Goal: Information Seeking & Learning: Find specific fact

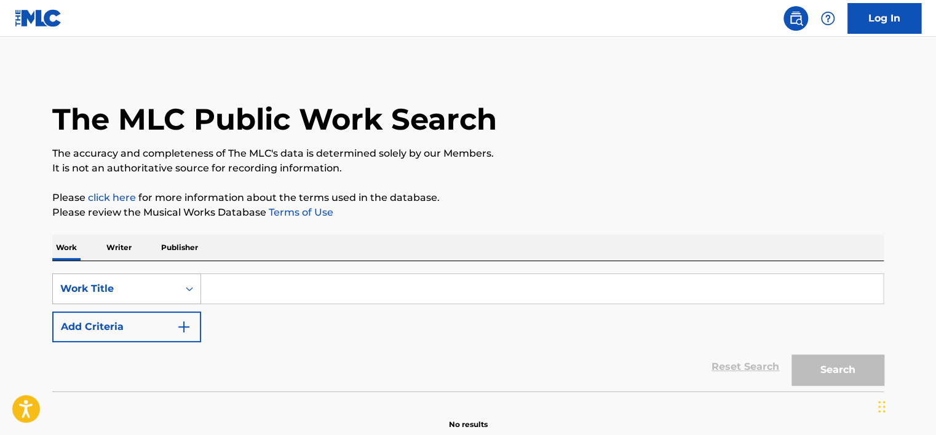
click at [152, 285] on div "Work Title" at bounding box center [126, 289] width 149 height 31
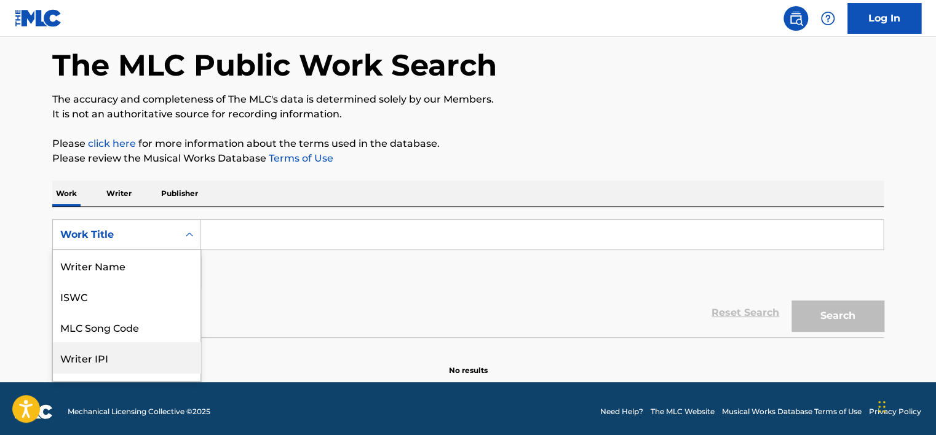
scroll to position [61, 0]
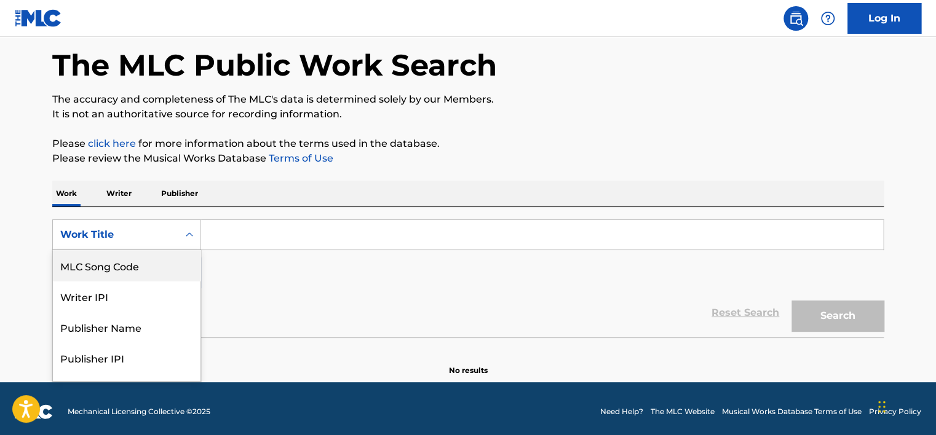
click at [144, 257] on div "MLC Song Code" at bounding box center [127, 265] width 148 height 31
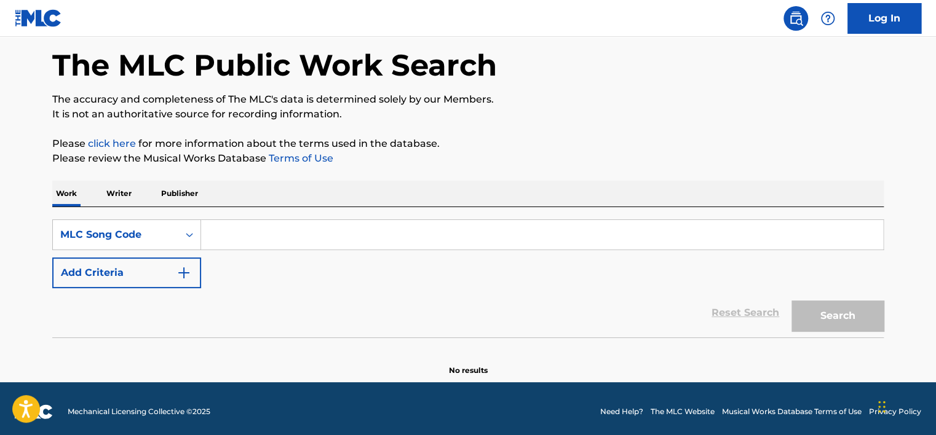
click at [253, 243] on input "Search Form" at bounding box center [542, 235] width 682 height 30
paste input "TE3337"
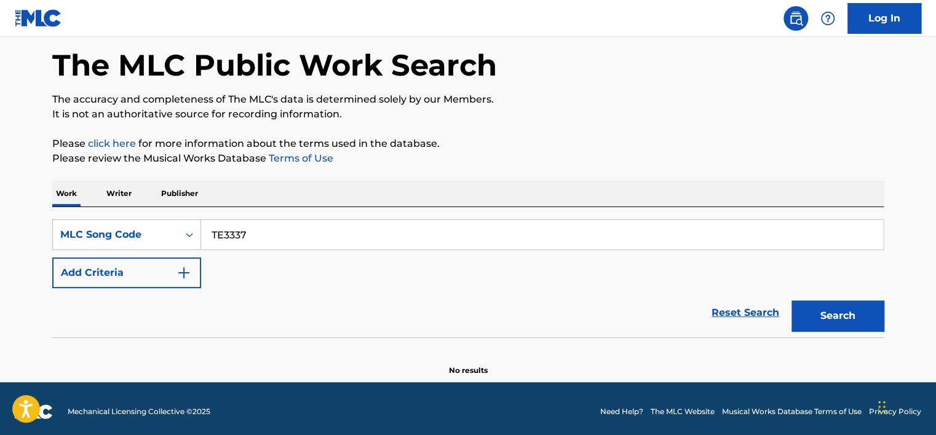
type input "TE3337"
click at [802, 307] on button "Search" at bounding box center [837, 316] width 92 height 31
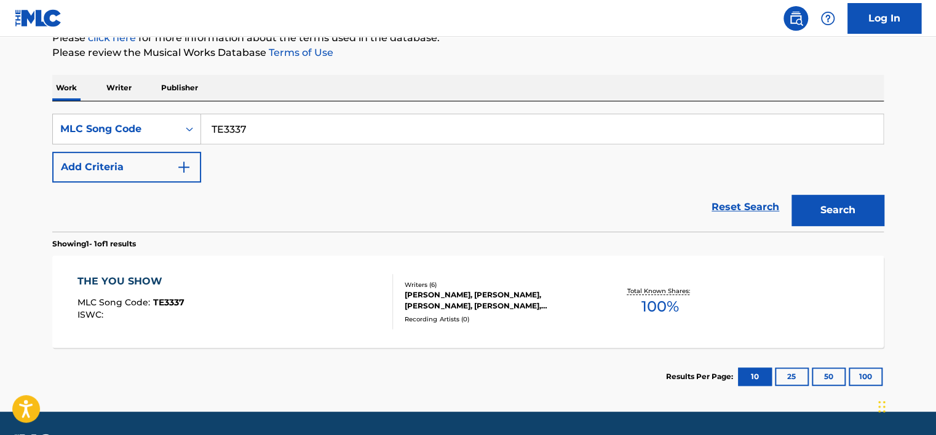
scroll to position [177, 0]
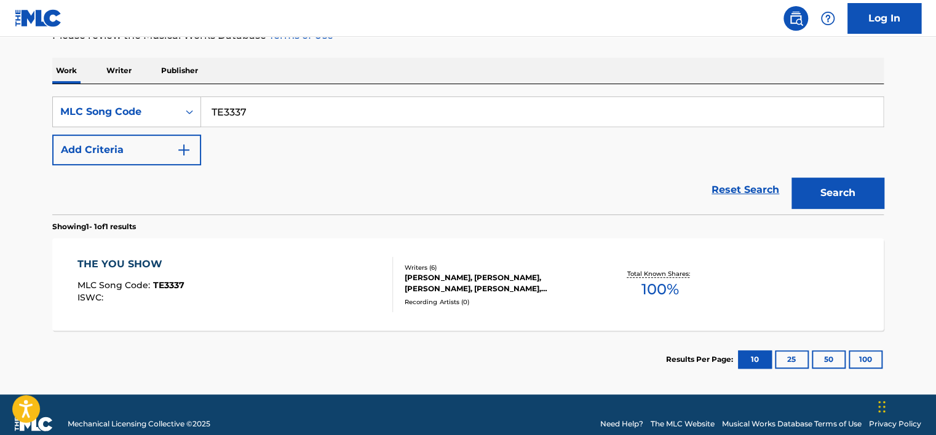
click at [288, 258] on div "THE YOU SHOW MLC Song Code : TE3337 ISWC :" at bounding box center [235, 284] width 316 height 55
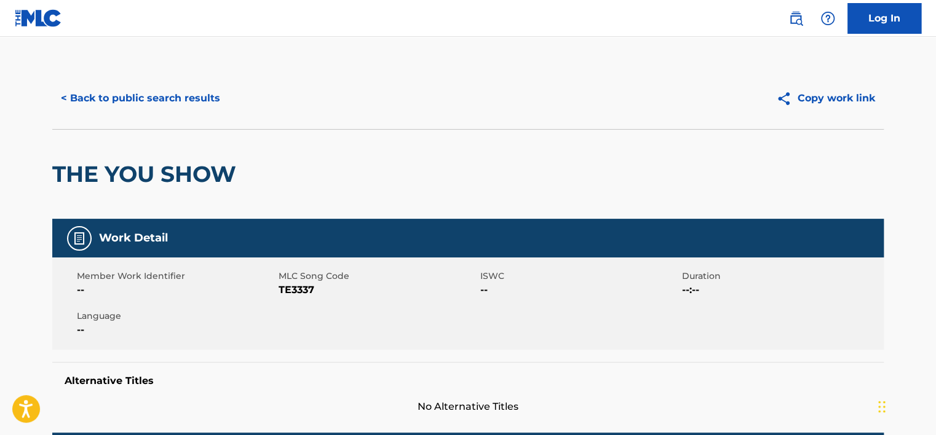
click at [147, 100] on button "< Back to public search results" at bounding box center [140, 98] width 176 height 31
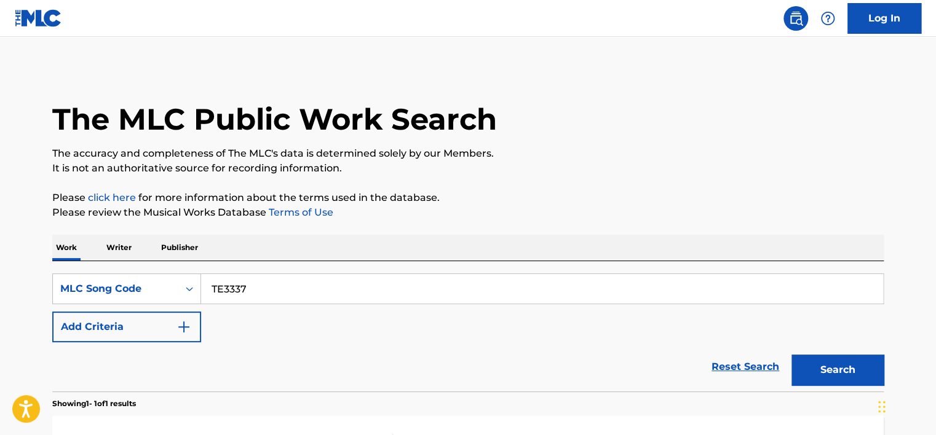
scroll to position [163, 0]
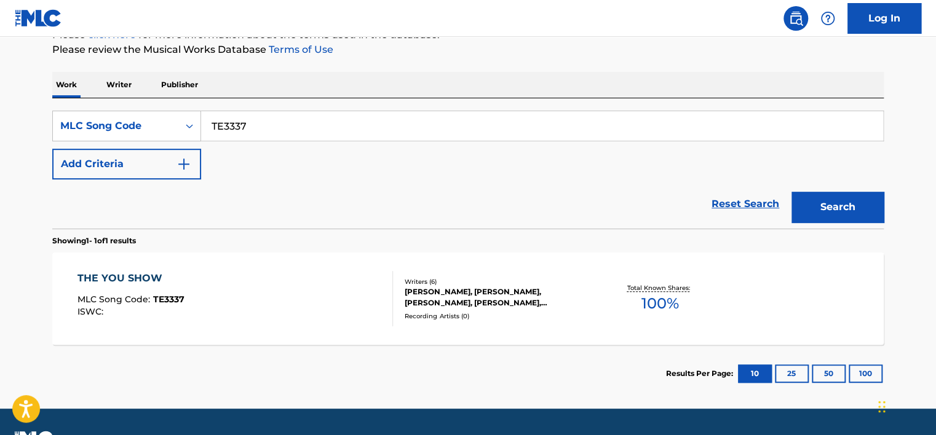
click at [237, 114] on input "TE3337" at bounding box center [542, 126] width 682 height 30
paste input "UX3Y6E"
click at [275, 121] on input "TE33UX3Y6E7" at bounding box center [542, 126] width 682 height 30
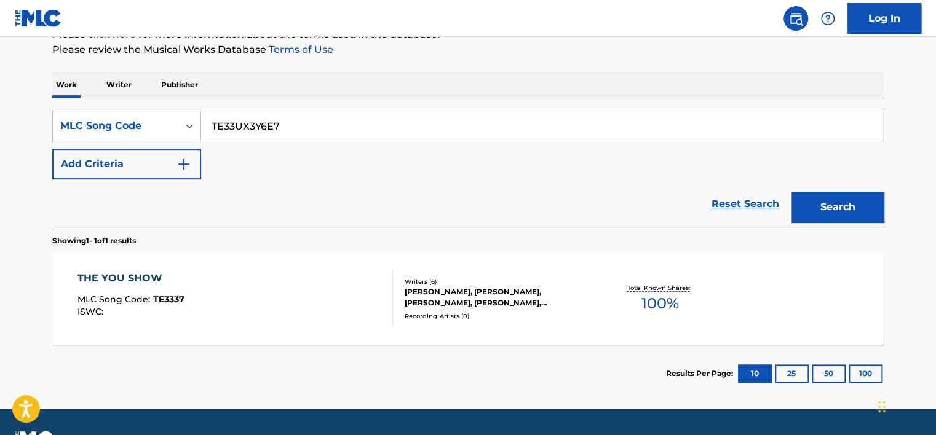
click at [275, 121] on input "TE33UX3Y6E7" at bounding box center [542, 126] width 682 height 30
paste input "UX3Y6E"
type input "UX3Y6E"
click at [823, 206] on button "Search" at bounding box center [837, 207] width 92 height 31
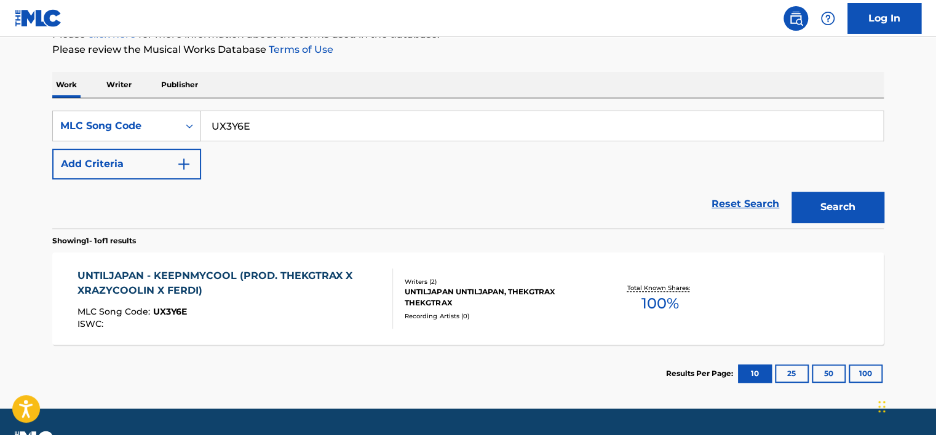
click at [327, 283] on div "UNTILJAPAN - KEEPNMYCOOL (PROD. THEKGTRAX X XRAZYCOOLIN X FERDI)" at bounding box center [230, 284] width 306 height 30
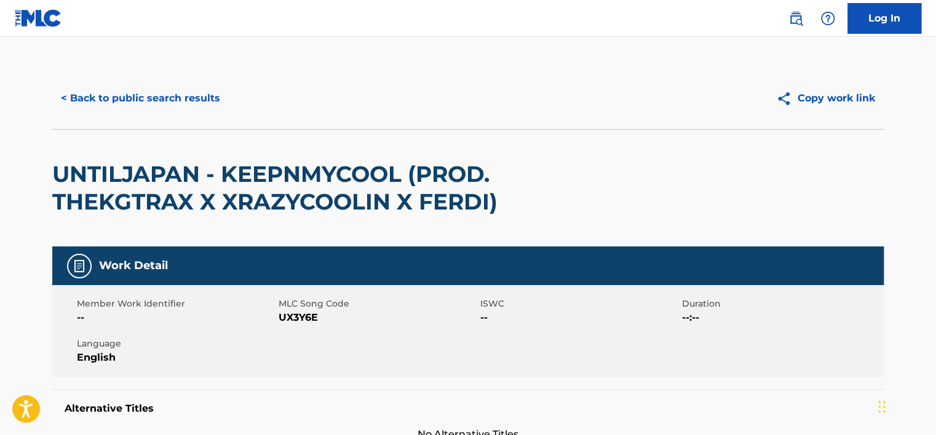
click at [149, 103] on button "< Back to public search results" at bounding box center [140, 98] width 176 height 31
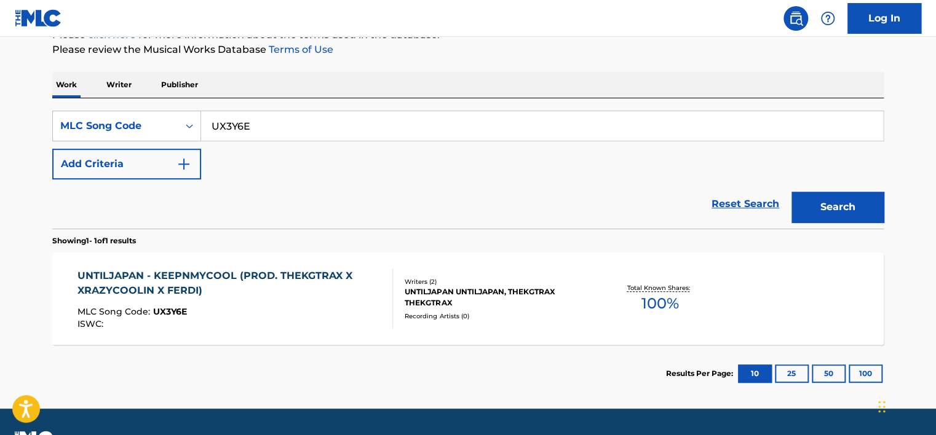
click at [258, 117] on input "UX3Y6E" at bounding box center [542, 126] width 682 height 30
paste input "S56RR4"
type input "S56RR4"
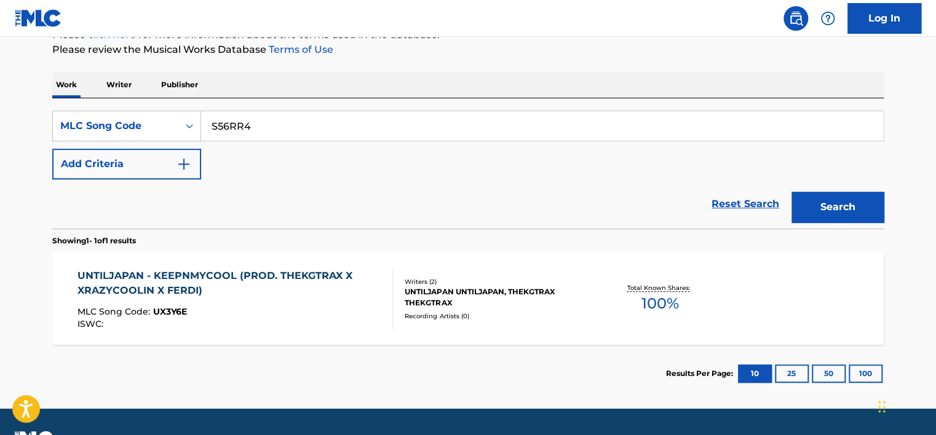
click at [826, 213] on button "Search" at bounding box center [837, 207] width 92 height 31
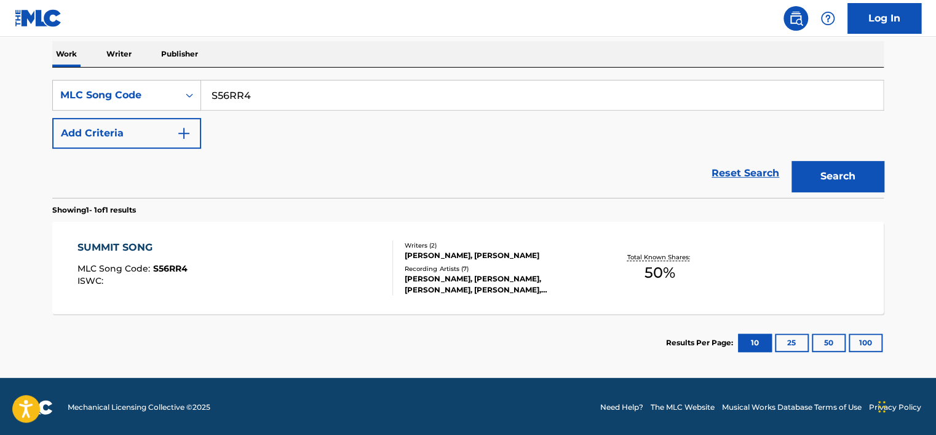
scroll to position [195, 0]
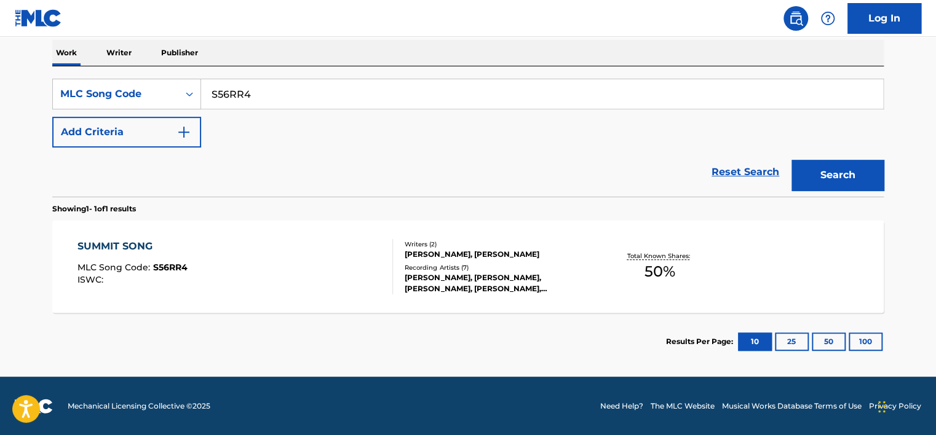
click at [201, 293] on div "SUMMIT SONG MLC Song Code : S56RR4 ISWC :" at bounding box center [235, 266] width 316 height 55
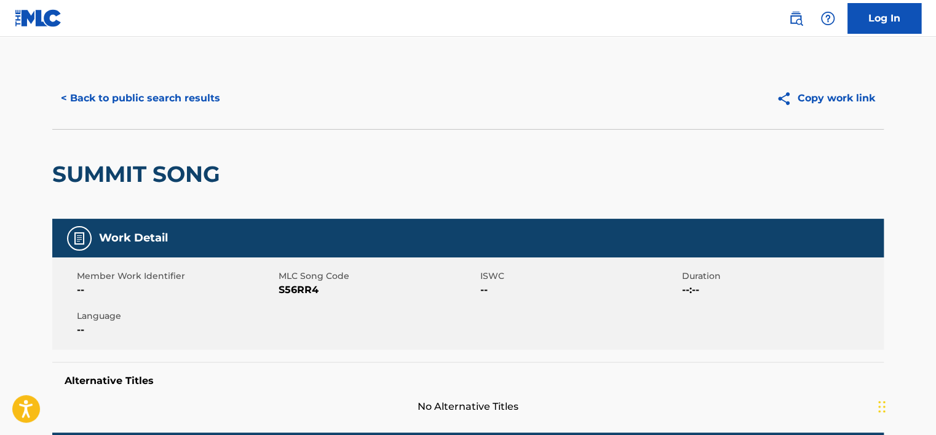
click at [98, 97] on button "< Back to public search results" at bounding box center [140, 98] width 176 height 31
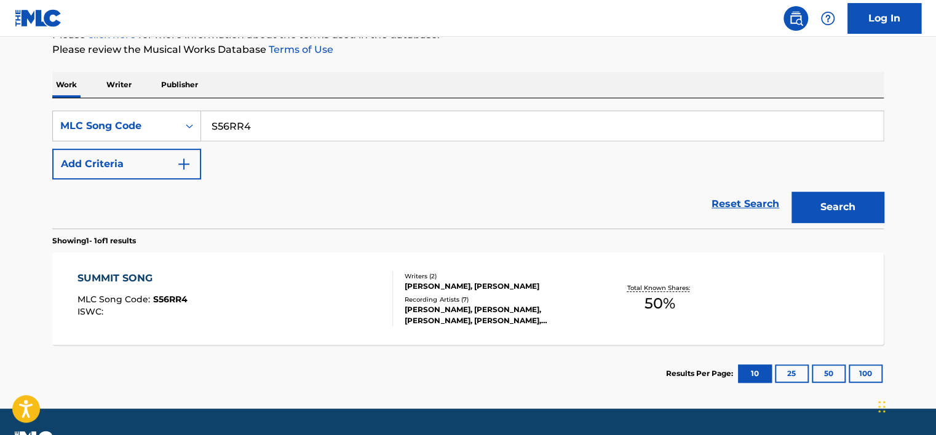
click at [231, 125] on input "S56RR4" at bounding box center [542, 126] width 682 height 30
paste input "CI90LE"
type input "CI90LE"
click at [822, 189] on div "Search" at bounding box center [834, 204] width 98 height 49
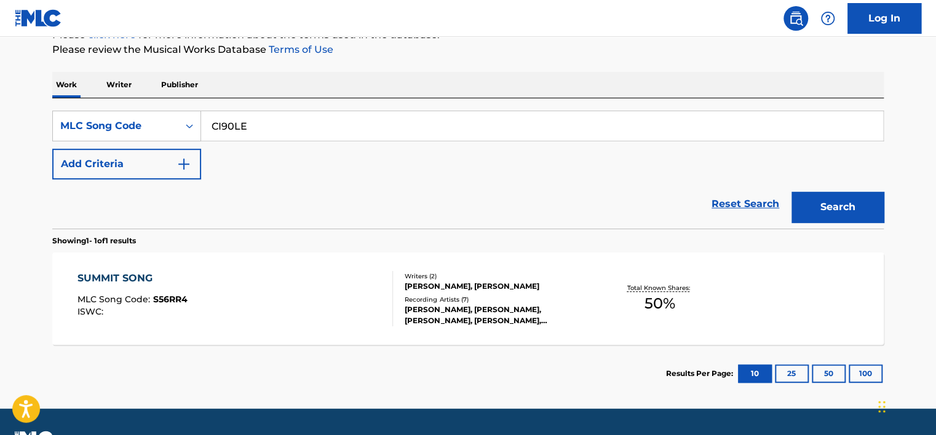
click at [826, 199] on button "Search" at bounding box center [837, 207] width 92 height 31
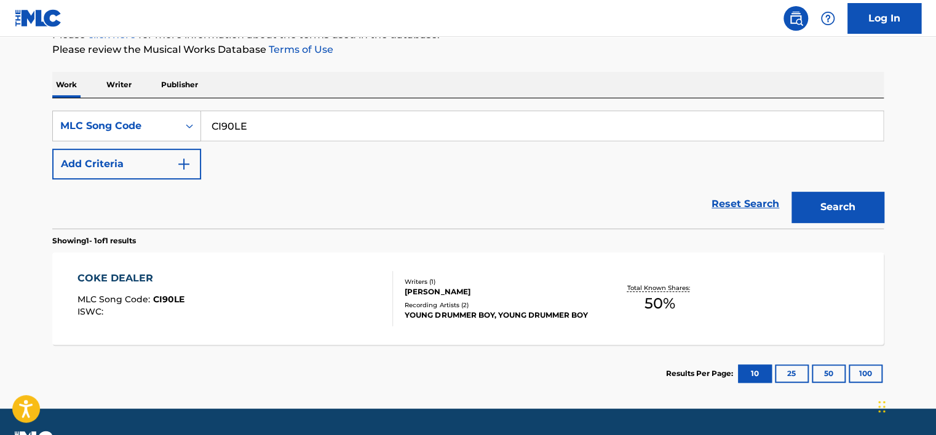
click at [297, 279] on div "COKE DEALER MLC Song Code : CI90LE ISWC :" at bounding box center [235, 298] width 316 height 55
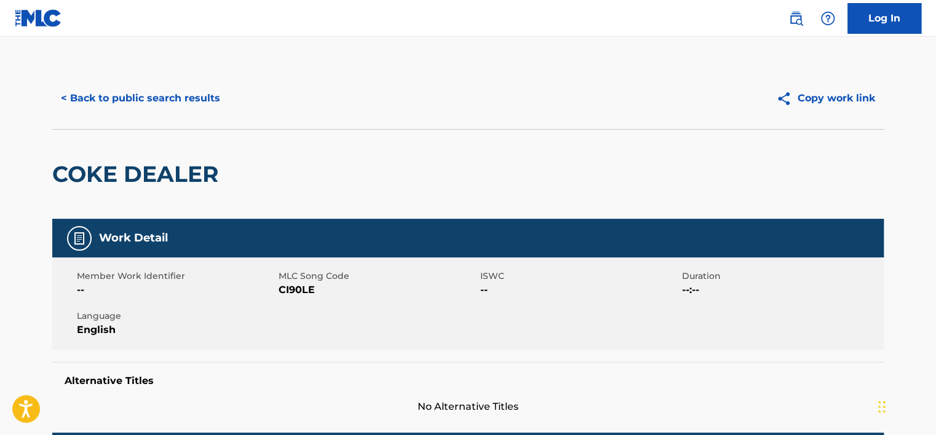
click at [122, 108] on button "< Back to public search results" at bounding box center [140, 98] width 176 height 31
